Goal: Transaction & Acquisition: Obtain resource

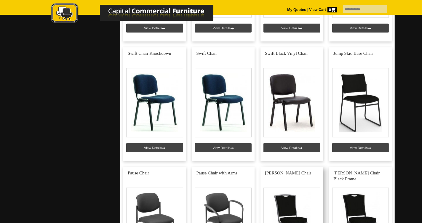
scroll to position [800, 0]
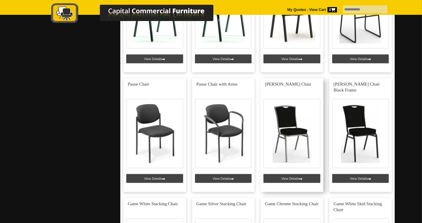
click at [291, 139] on link at bounding box center [291, 135] width 63 height 114
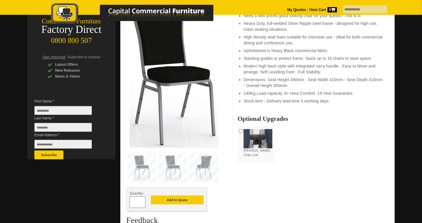
scroll to position [118, 0]
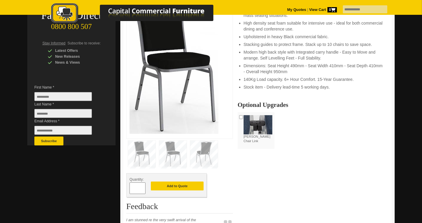
click at [259, 132] on img at bounding box center [258, 124] width 29 height 19
click at [176, 190] on button "Add to Quote" at bounding box center [177, 186] width 53 height 9
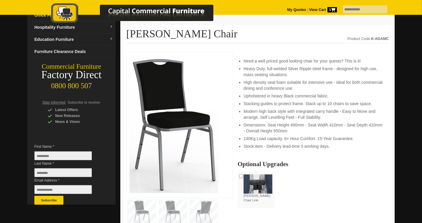
scroll to position [148, 0]
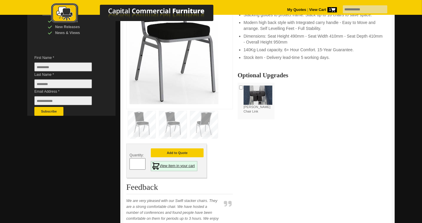
click at [183, 171] on link "View item in your cart" at bounding box center [174, 166] width 47 height 10
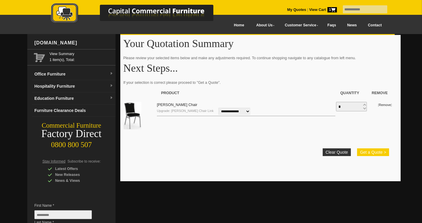
click at [367, 151] on button "Get a Quote >" at bounding box center [373, 152] width 32 height 8
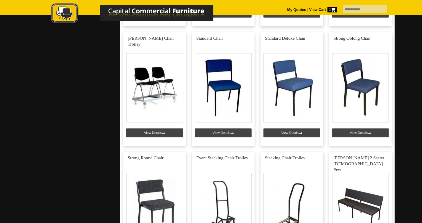
scroll to position [1442, 0]
